Goal: Transaction & Acquisition: Obtain resource

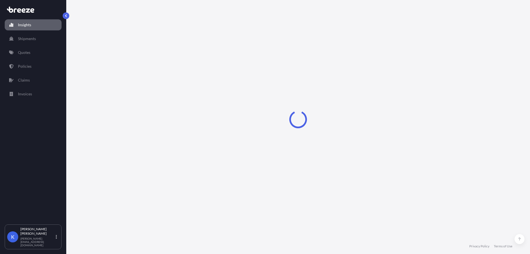
select select "2025"
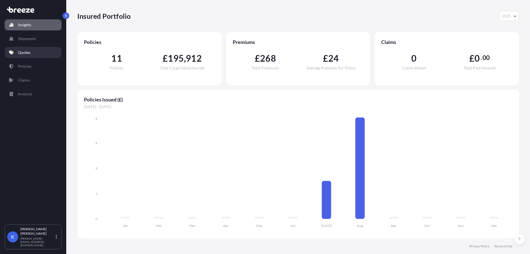
click at [24, 51] on p "Quotes" at bounding box center [24, 53] width 12 height 6
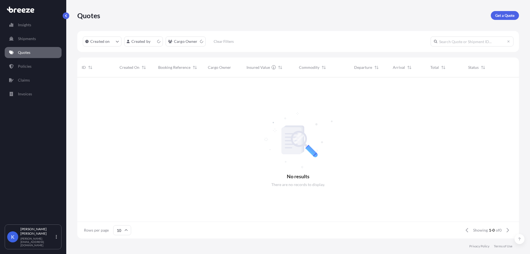
scroll to position [160, 438]
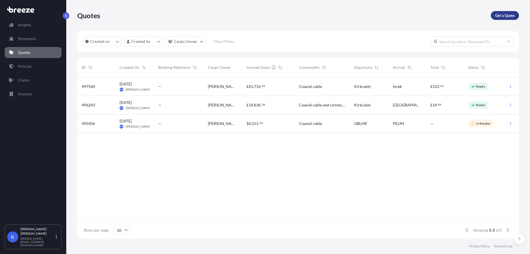
click at [499, 16] on p "Get a Quote" at bounding box center [505, 16] width 19 height 6
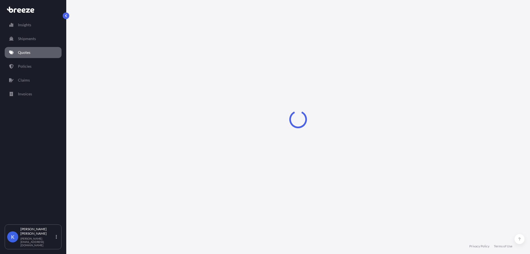
select select "Road"
select select "Sea"
select select "1"
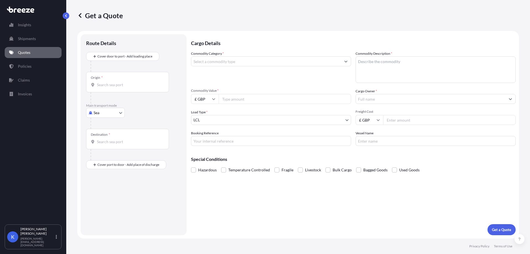
click at [107, 85] on input "Origin *" at bounding box center [129, 85] width 65 height 6
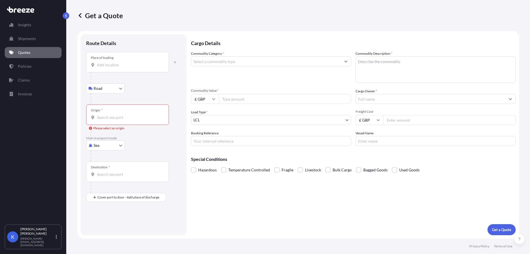
click at [111, 69] on div "Place of loading" at bounding box center [127, 62] width 83 height 20
click at [111, 68] on input "Place of loading" at bounding box center [129, 65] width 65 height 6
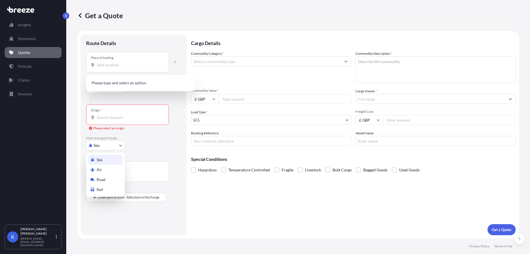
click at [95, 148] on body "0 options available. 0 options available. Insights Shipments Quotes Policies Cl…" at bounding box center [265, 127] width 530 height 254
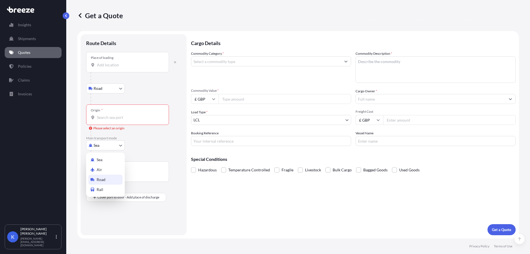
click at [104, 179] on span "Road" at bounding box center [101, 180] width 9 height 6
select select "Road"
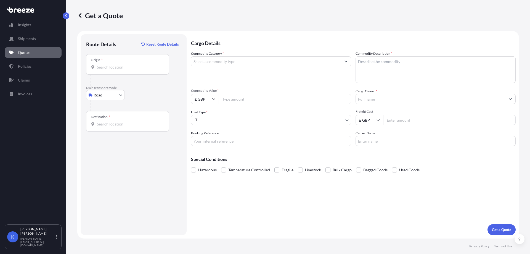
click at [117, 73] on div "Origin *" at bounding box center [127, 64] width 83 height 20
click at [117, 70] on input "Origin *" at bounding box center [129, 67] width 65 height 6
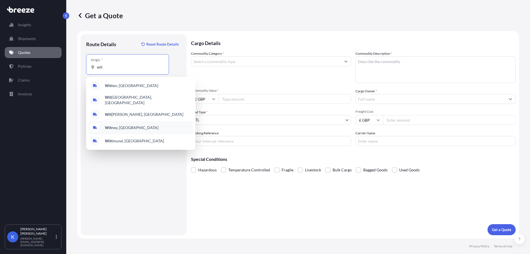
click at [115, 125] on span "[PERSON_NAME], [GEOGRAPHIC_DATA]" at bounding box center [132, 128] width 54 height 6
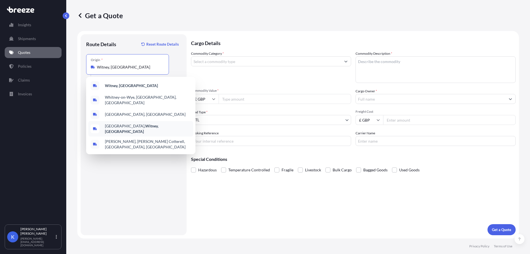
click at [101, 124] on div "[GEOGRAPHIC_DATA], [GEOGRAPHIC_DATA]" at bounding box center [140, 128] width 105 height 15
type input "[GEOGRAPHIC_DATA], [GEOGRAPHIC_DATA]"
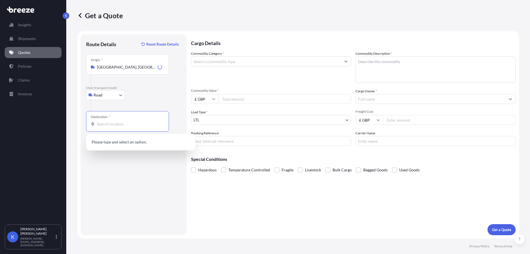
click at [103, 124] on input "Destination *" at bounding box center [129, 124] width 65 height 6
paste input "18RigaLV"
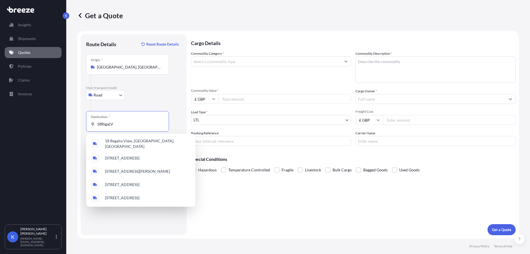
drag, startPoint x: 123, startPoint y: 124, endPoint x: 86, endPoint y: 125, distance: 36.8
click at [86, 125] on div "Route Details Reset Route Details Place of loading Road Road Rail Origin * [GEO…" at bounding box center [134, 134] width 106 height 201
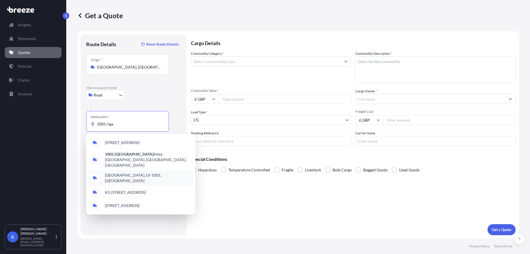
click at [130, 172] on span "[GEOGRAPHIC_DATA], LV-1005, [GEOGRAPHIC_DATA]" at bounding box center [148, 177] width 86 height 11
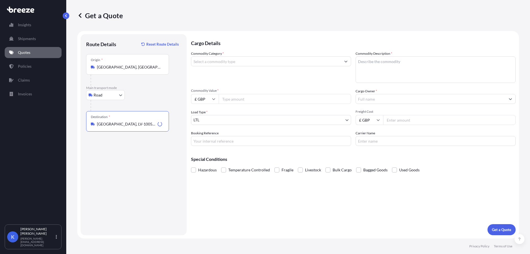
type input "[GEOGRAPHIC_DATA], LV-1005, [GEOGRAPHIC_DATA]"
click at [235, 61] on input "Commodity Category *" at bounding box center [266, 61] width 150 height 10
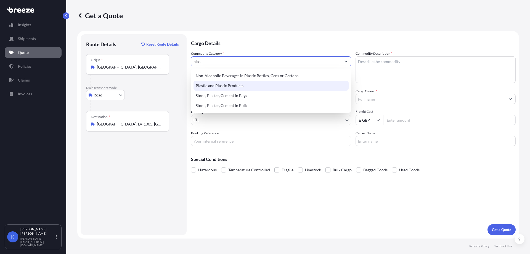
click at [237, 86] on div "Plastic and Plastic Products" at bounding box center [271, 86] width 155 height 10
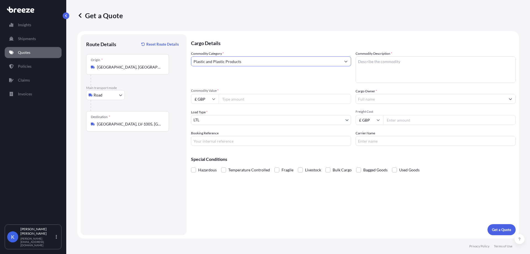
type input "Plastic and Plastic Products"
click at [385, 57] on textarea "Commodity Description *" at bounding box center [436, 69] width 160 height 27
click at [409, 75] on textarea "Commodity Description *" at bounding box center [436, 69] width 160 height 27
click at [373, 61] on textarea "Commodity Description *" at bounding box center [436, 69] width 160 height 27
paste textarea "PLASTIC BOTTLES"
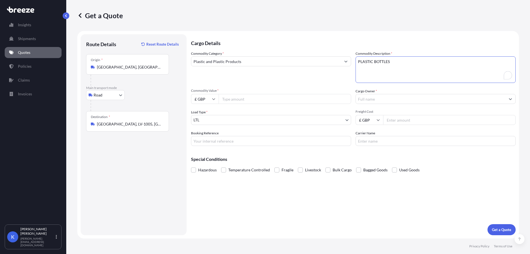
type textarea "PLASTIC BOTTLES"
click at [246, 97] on input "Commodity Value *" at bounding box center [285, 99] width 133 height 10
type input "2110"
click at [394, 101] on input "Cargo Owner *" at bounding box center [431, 99] width 150 height 10
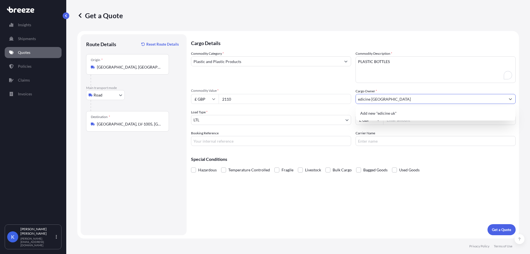
drag, startPoint x: 387, startPoint y: 99, endPoint x: 328, endPoint y: 96, distance: 58.6
click at [328, 96] on div "Commodity Category * Plastic and Plastic Products Commodity Description * PLAST…" at bounding box center [353, 98] width 325 height 95
drag, startPoint x: 381, startPoint y: 105, endPoint x: 381, endPoint y: 101, distance: 3.3
click at [381, 104] on div "Commodity Category * Plastic and Plastic Products Commodity Description * PLAST…" at bounding box center [353, 98] width 325 height 95
drag, startPoint x: 381, startPoint y: 101, endPoint x: 346, endPoint y: 102, distance: 35.1
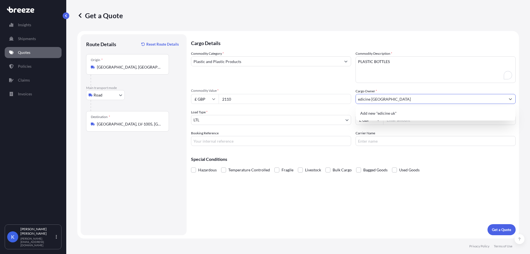
click at [346, 102] on div "Commodity Category * Plastic and Plastic Products Commodity Description * PLAST…" at bounding box center [353, 98] width 325 height 95
paste input "MEDICINE UK LTD"
click at [414, 113] on div "Add new "MEDICINE UK LTD"" at bounding box center [435, 113] width 155 height 10
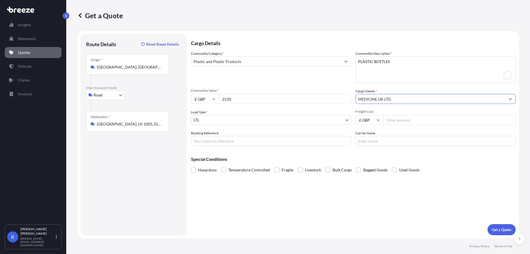
type input "MEDICINE UK LTD"
click at [406, 115] on input "Freight Cost" at bounding box center [449, 120] width 133 height 10
type input "300"
click at [497, 228] on p "Get a Quote" at bounding box center [501, 230] width 19 height 6
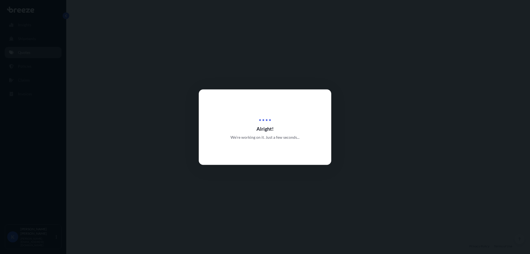
select select "Road"
select select "1"
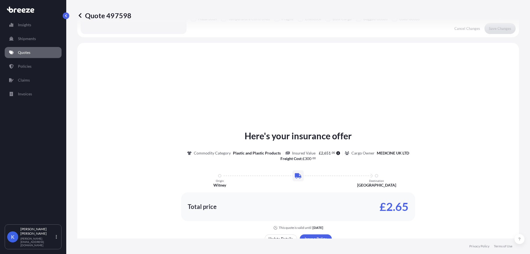
scroll to position [166, 0]
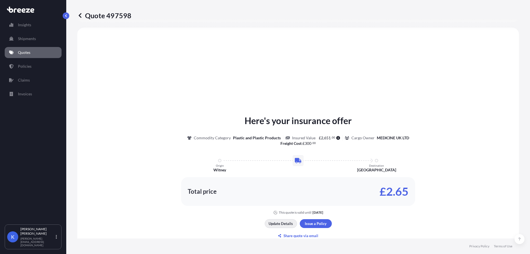
click at [281, 225] on p "Update Details" at bounding box center [281, 224] width 24 height 6
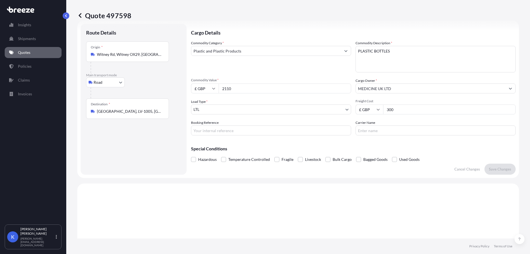
scroll to position [9, 0]
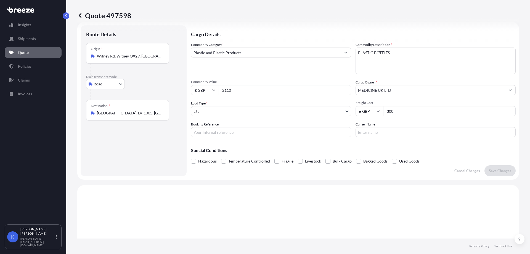
drag, startPoint x: 396, startPoint y: 114, endPoint x: 380, endPoint y: 115, distance: 15.5
click at [380, 115] on div "£ GBP 300" at bounding box center [436, 111] width 160 height 10
type input "400"
click at [502, 175] on button "Save Changes" at bounding box center [500, 170] width 31 height 11
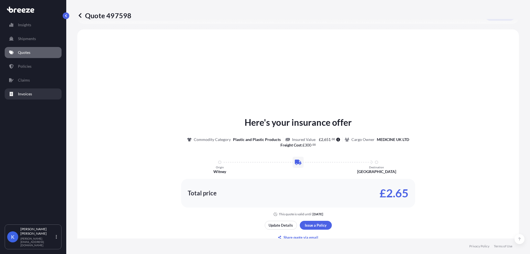
scroll to position [166, 0]
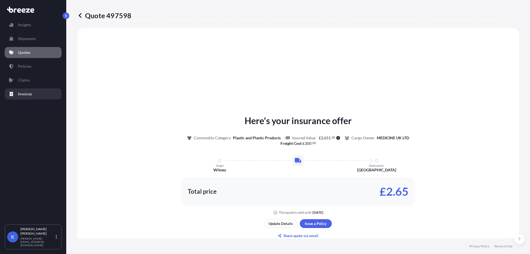
select select "Road"
select select "1"
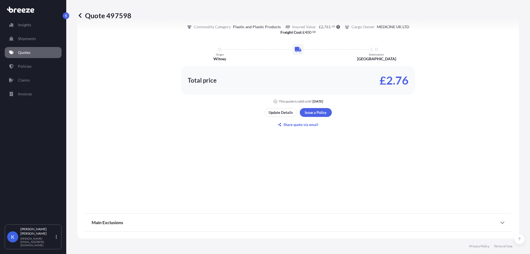
scroll to position [278, 0]
click at [438, 223] on div "Main Exclusions" at bounding box center [298, 221] width 413 height 13
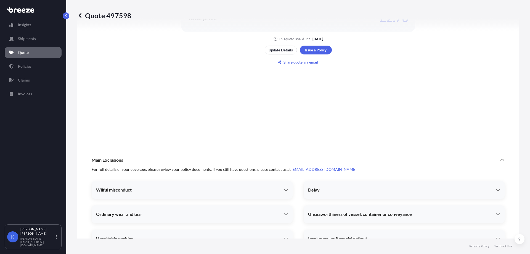
scroll to position [390, 0]
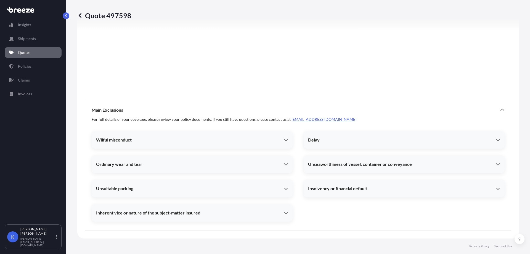
click at [136, 140] on div "Wilful misconduct" at bounding box center [190, 140] width 188 height 6
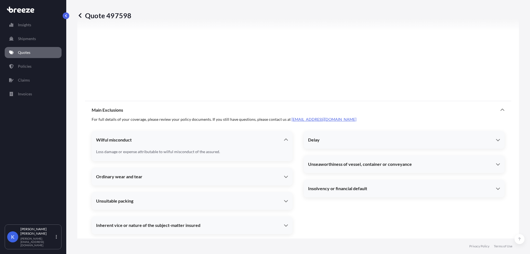
click at [164, 175] on div "Ordinary wear and tear" at bounding box center [190, 177] width 188 height 6
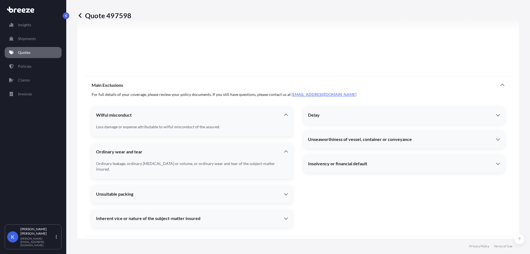
click at [136, 187] on div "Unsuitable packing" at bounding box center [192, 193] width 201 height 13
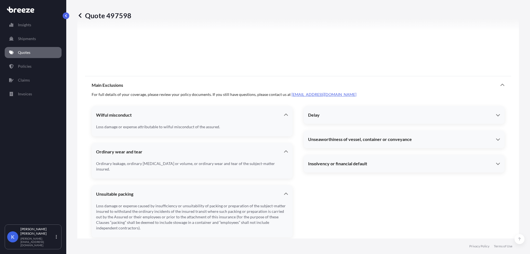
scroll to position [449, 0]
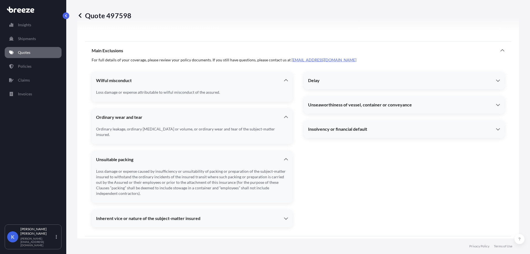
click at [166, 223] on div "For full details of your coverage, please review your policy documents. If you …" at bounding box center [298, 145] width 413 height 177
click at [167, 215] on span "Inherent vice or nature of the subject-matter insured" at bounding box center [148, 218] width 104 height 6
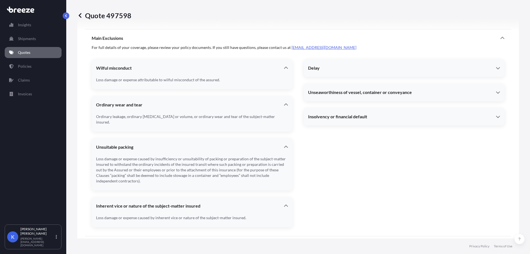
click at [357, 64] on div "Delay" at bounding box center [404, 67] width 201 height 13
